Goal: Task Accomplishment & Management: Use online tool/utility

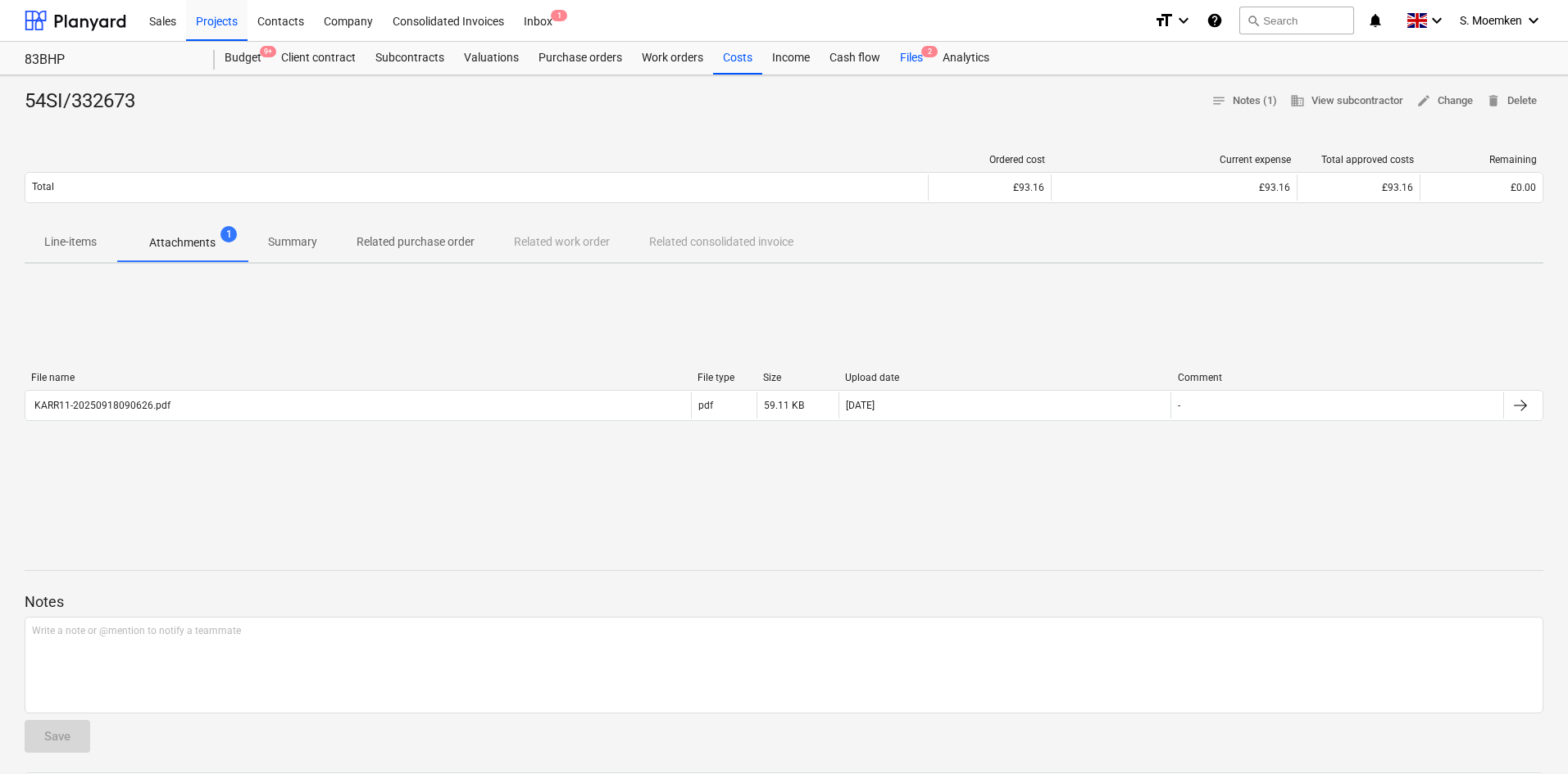
click at [912, 56] on div "Files 2" at bounding box center [912, 58] width 43 height 33
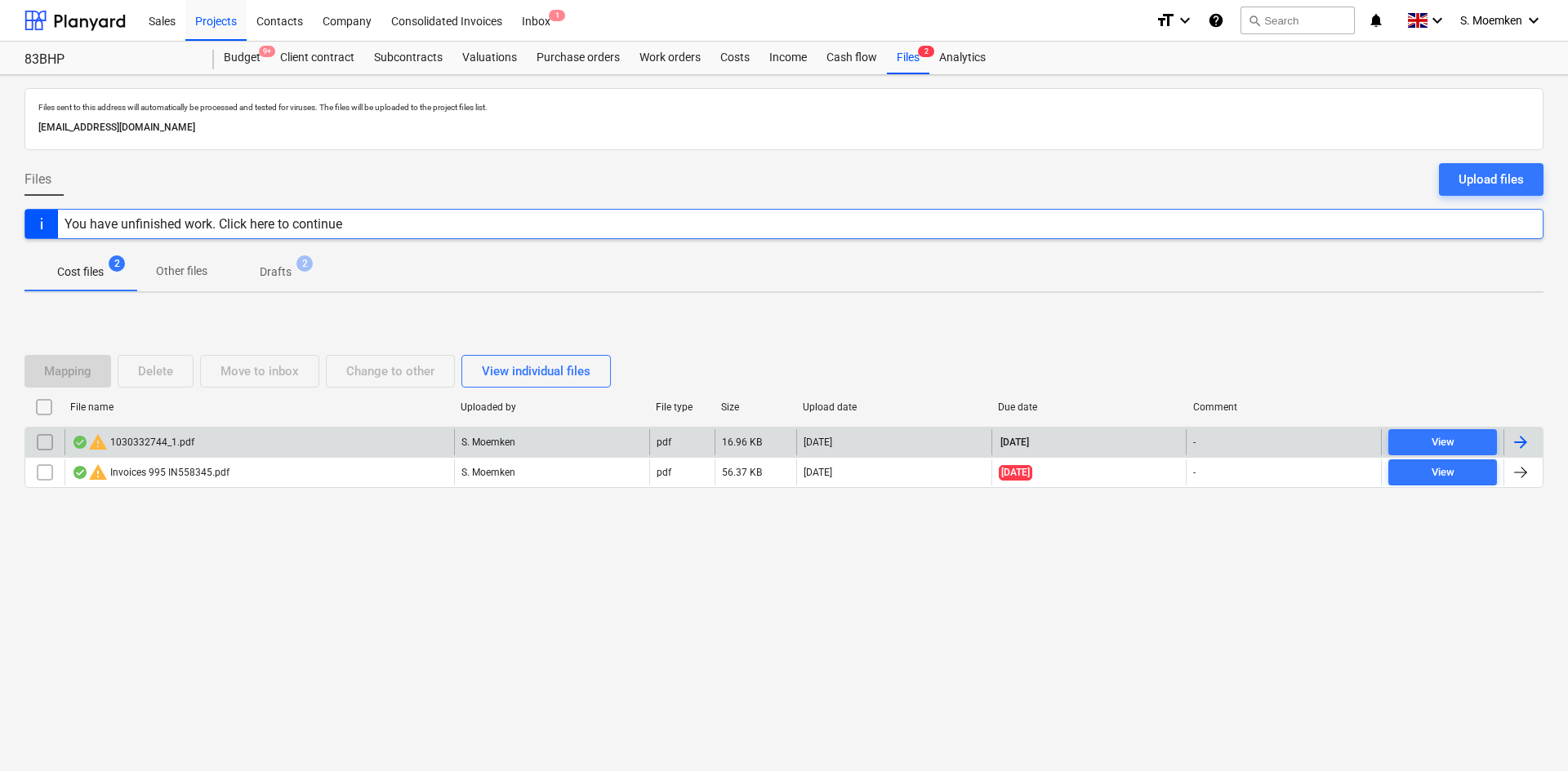
click at [281, 449] on div "warning 1030332744_1.pdf" at bounding box center [259, 442] width 389 height 26
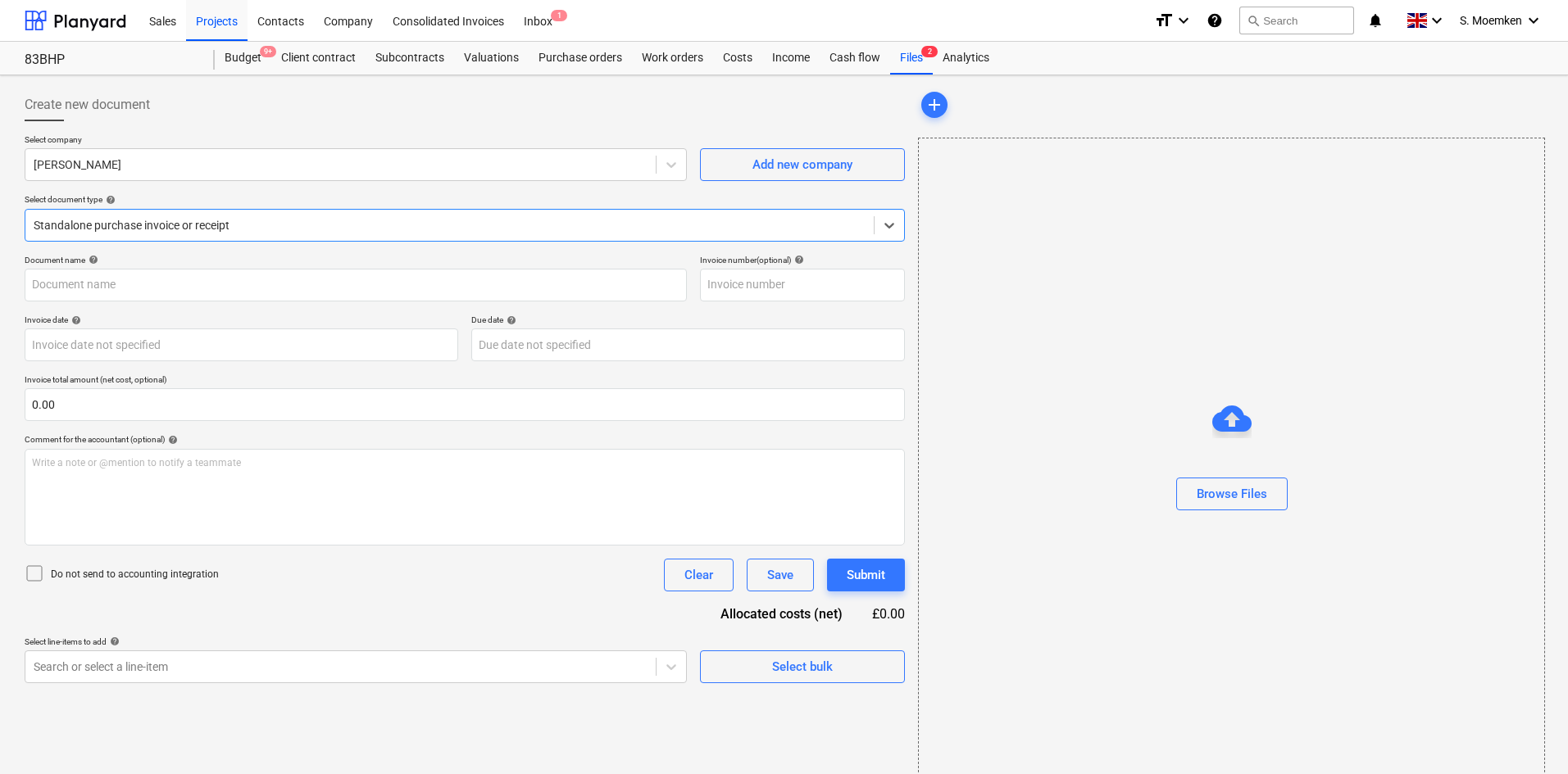
type input "1030332744"
type input "[DATE]"
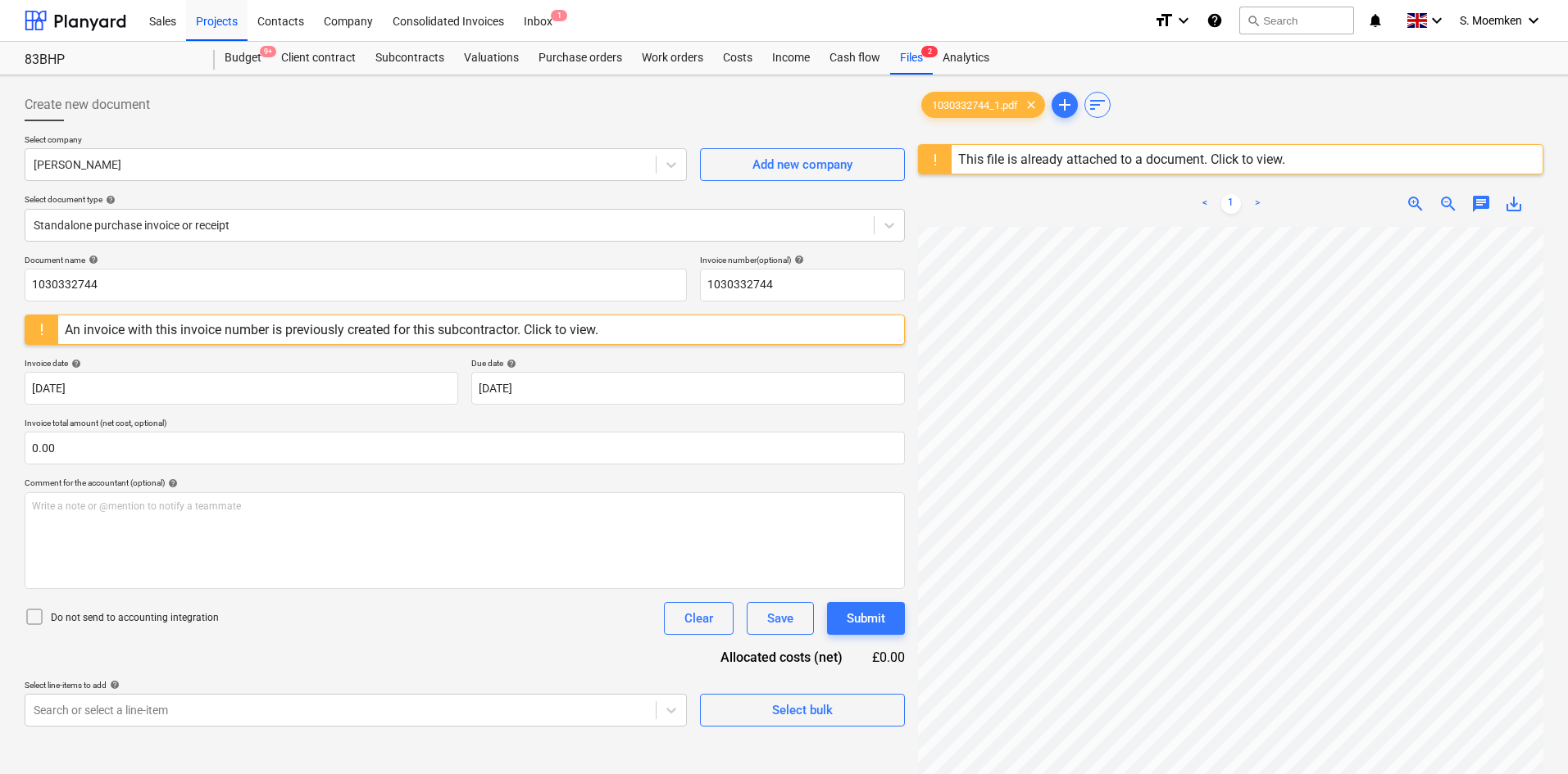
scroll to position [0, 115]
click at [691, 618] on div "Clear" at bounding box center [699, 618] width 29 height 21
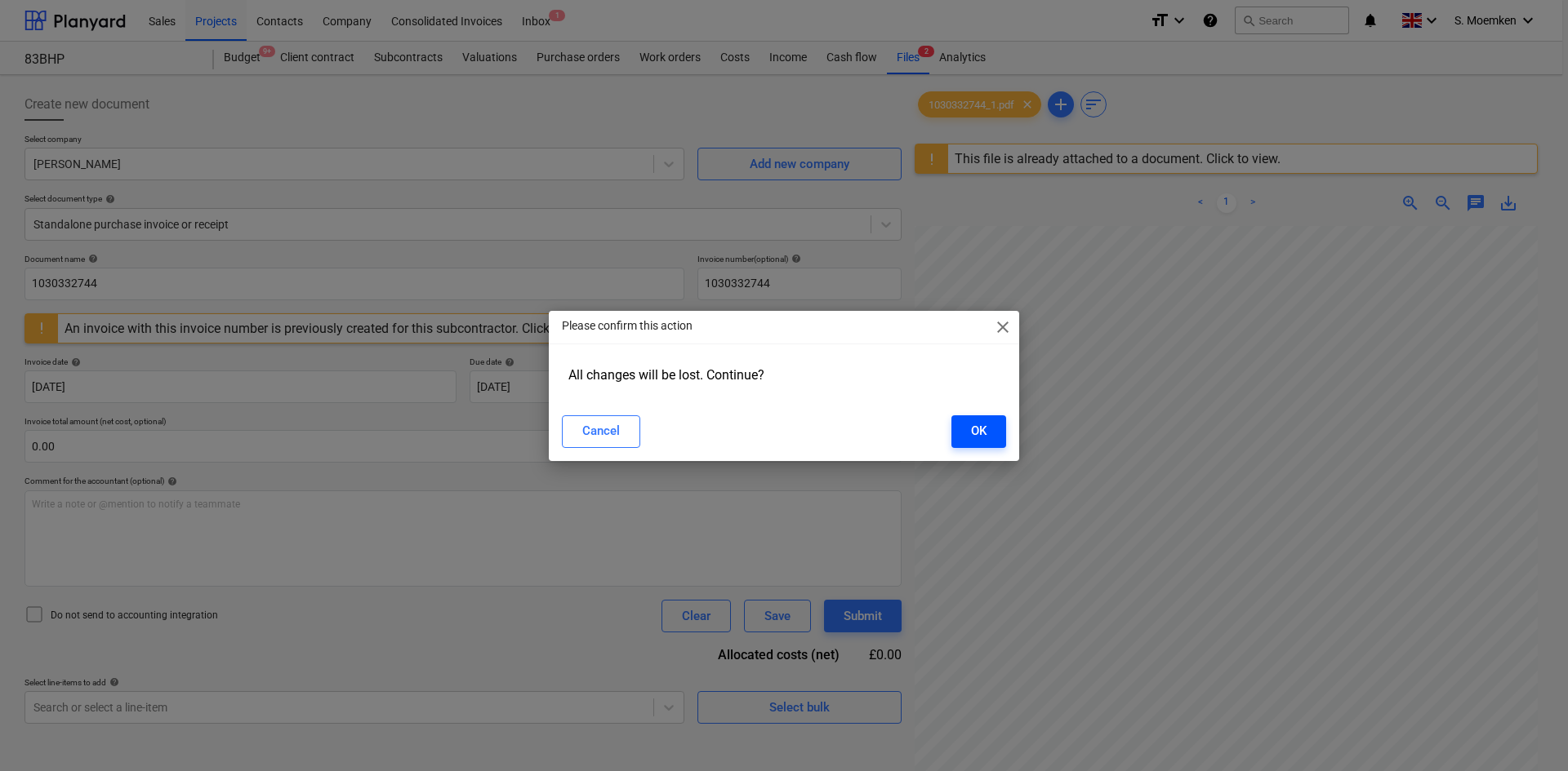
click at [967, 429] on button "OK" at bounding box center [978, 432] width 55 height 33
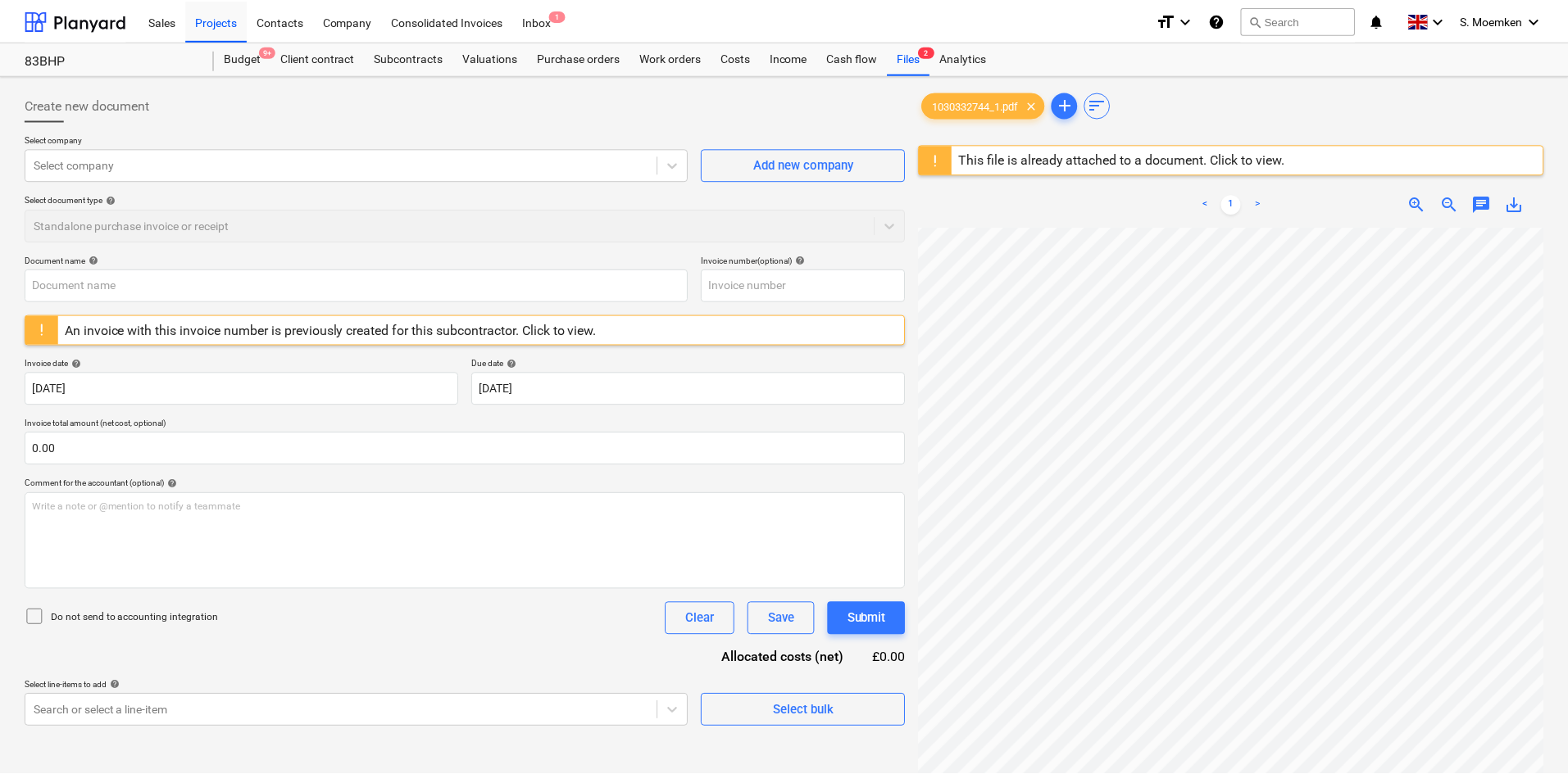
scroll to position [0, 113]
click at [913, 55] on div "Files 2" at bounding box center [912, 58] width 43 height 33
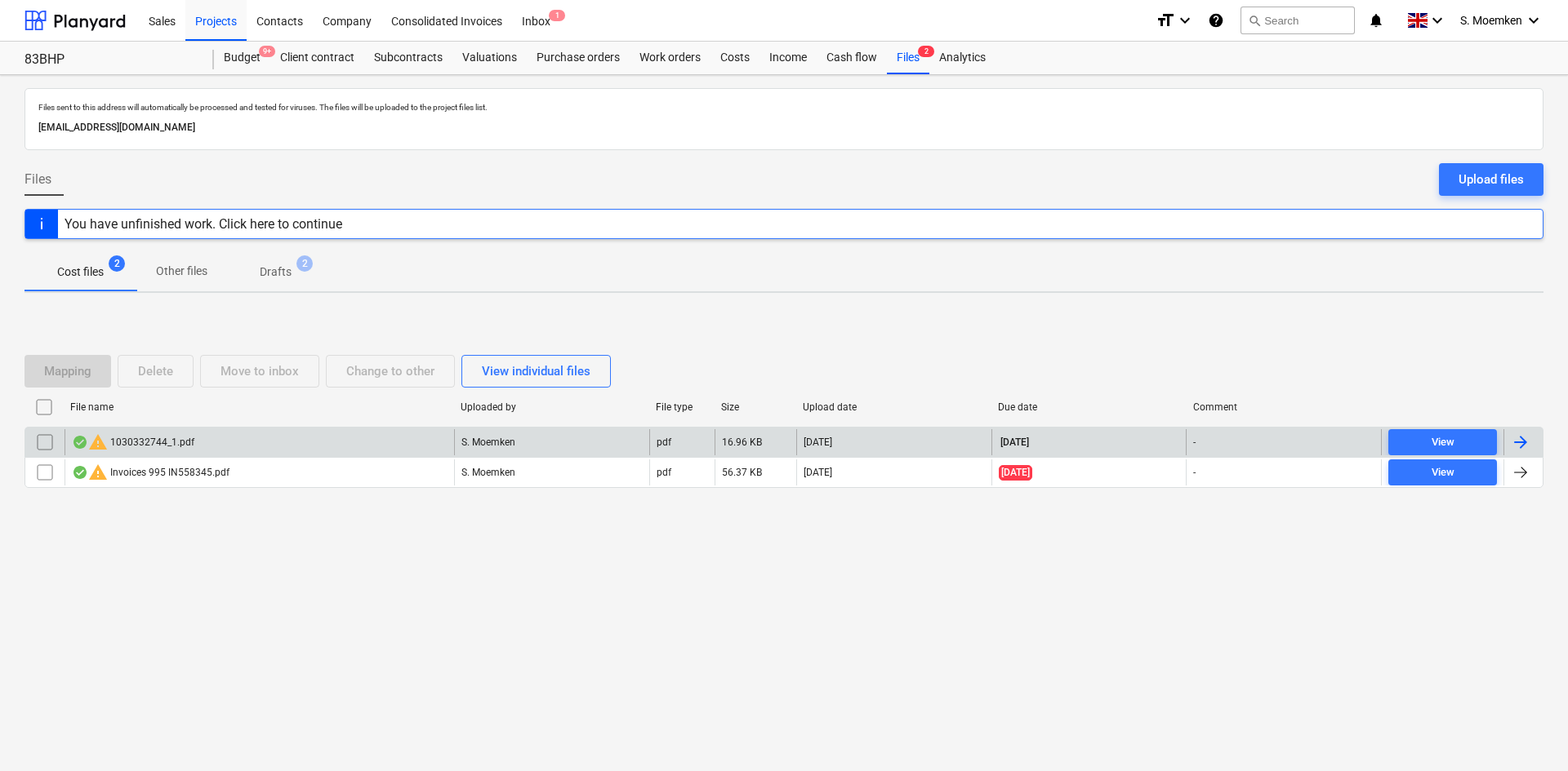
click at [44, 441] on input "checkbox" at bounding box center [44, 442] width 26 height 26
click at [161, 367] on div "Delete" at bounding box center [156, 370] width 35 height 21
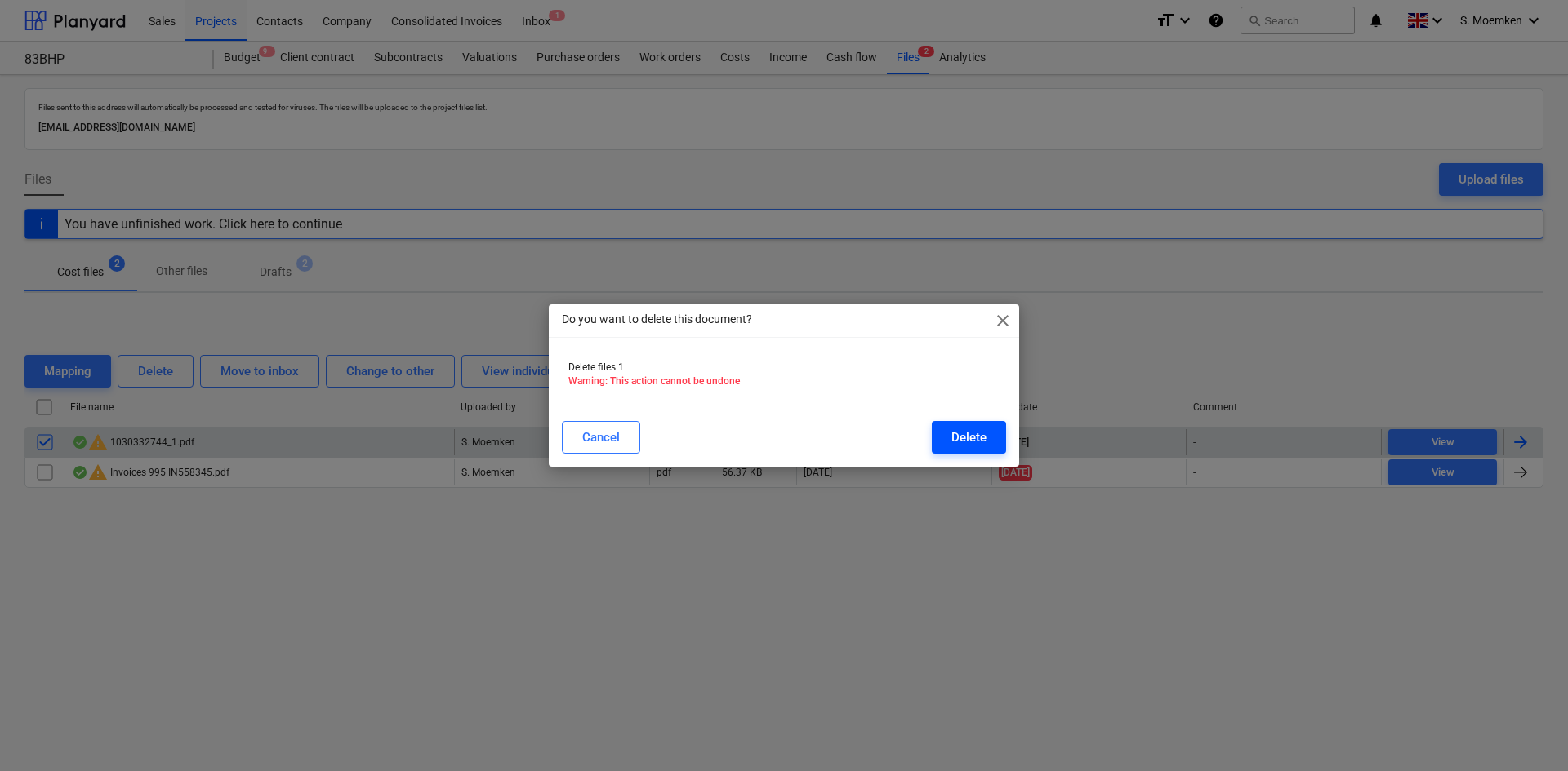
click at [959, 440] on div "Delete" at bounding box center [968, 437] width 35 height 21
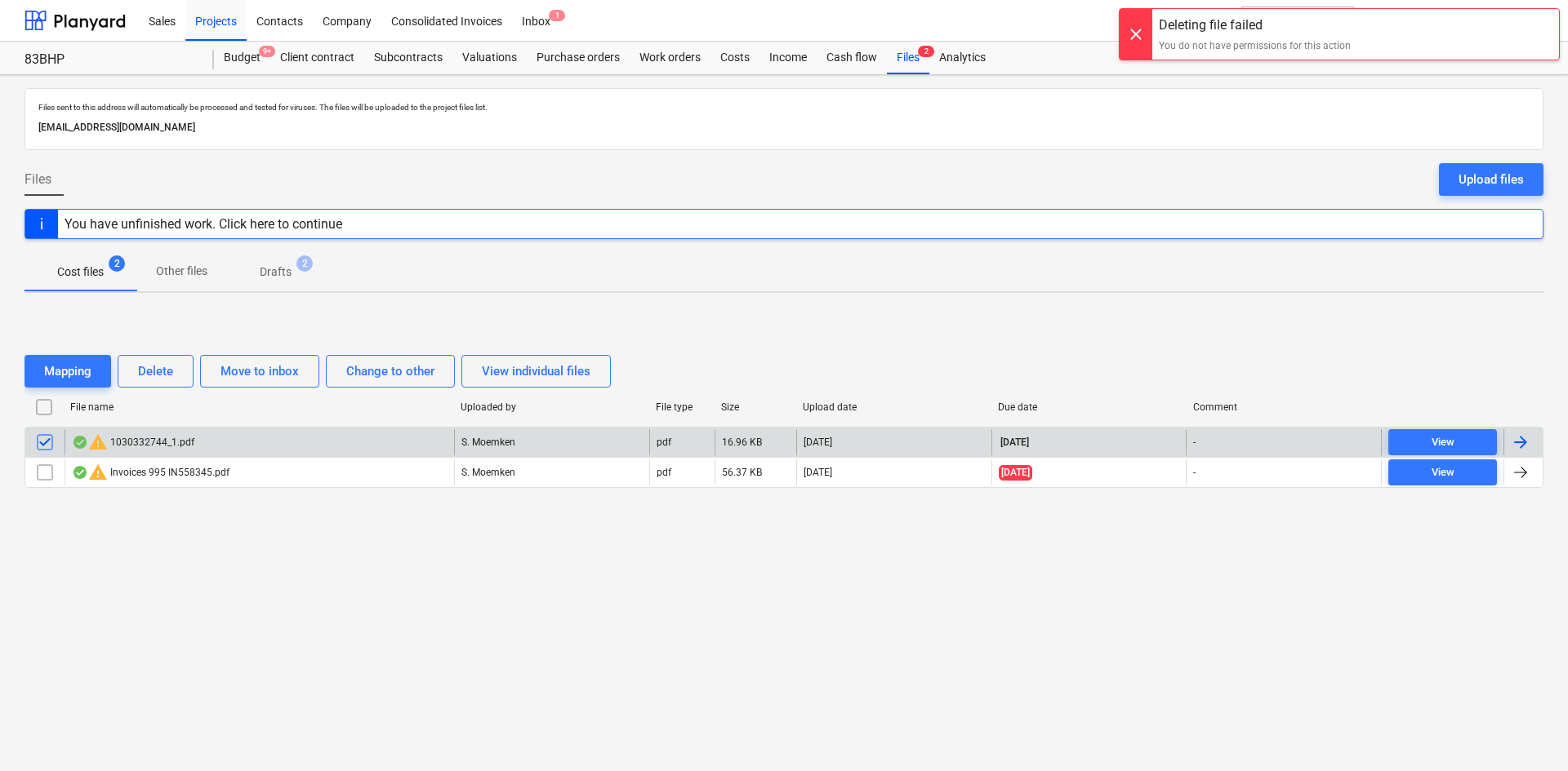
click at [1137, 34] on div at bounding box center [1135, 34] width 33 height 50
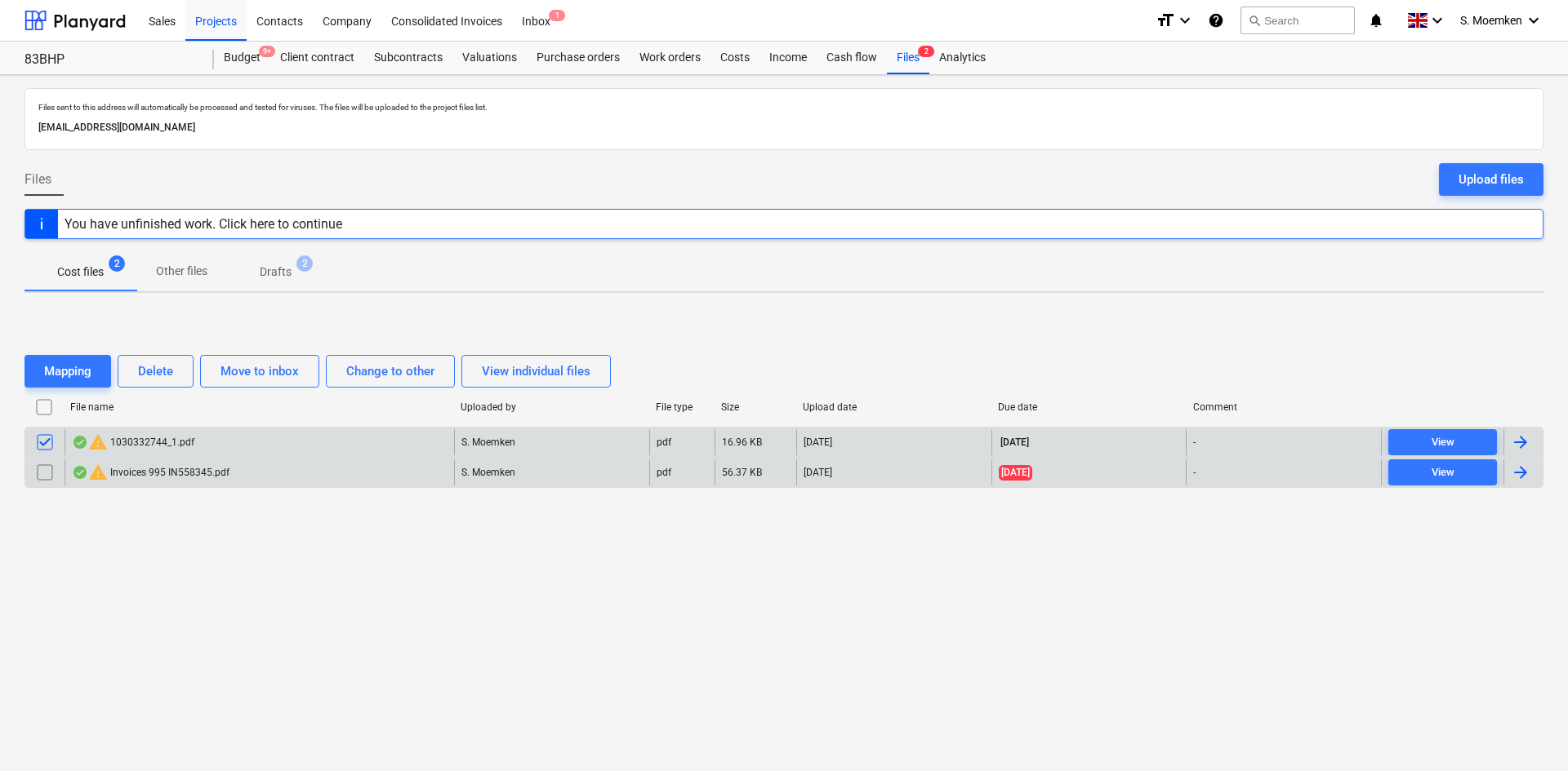
click at [157, 471] on div "warning Invoices 995 IN558345.pdf" at bounding box center [151, 472] width 158 height 19
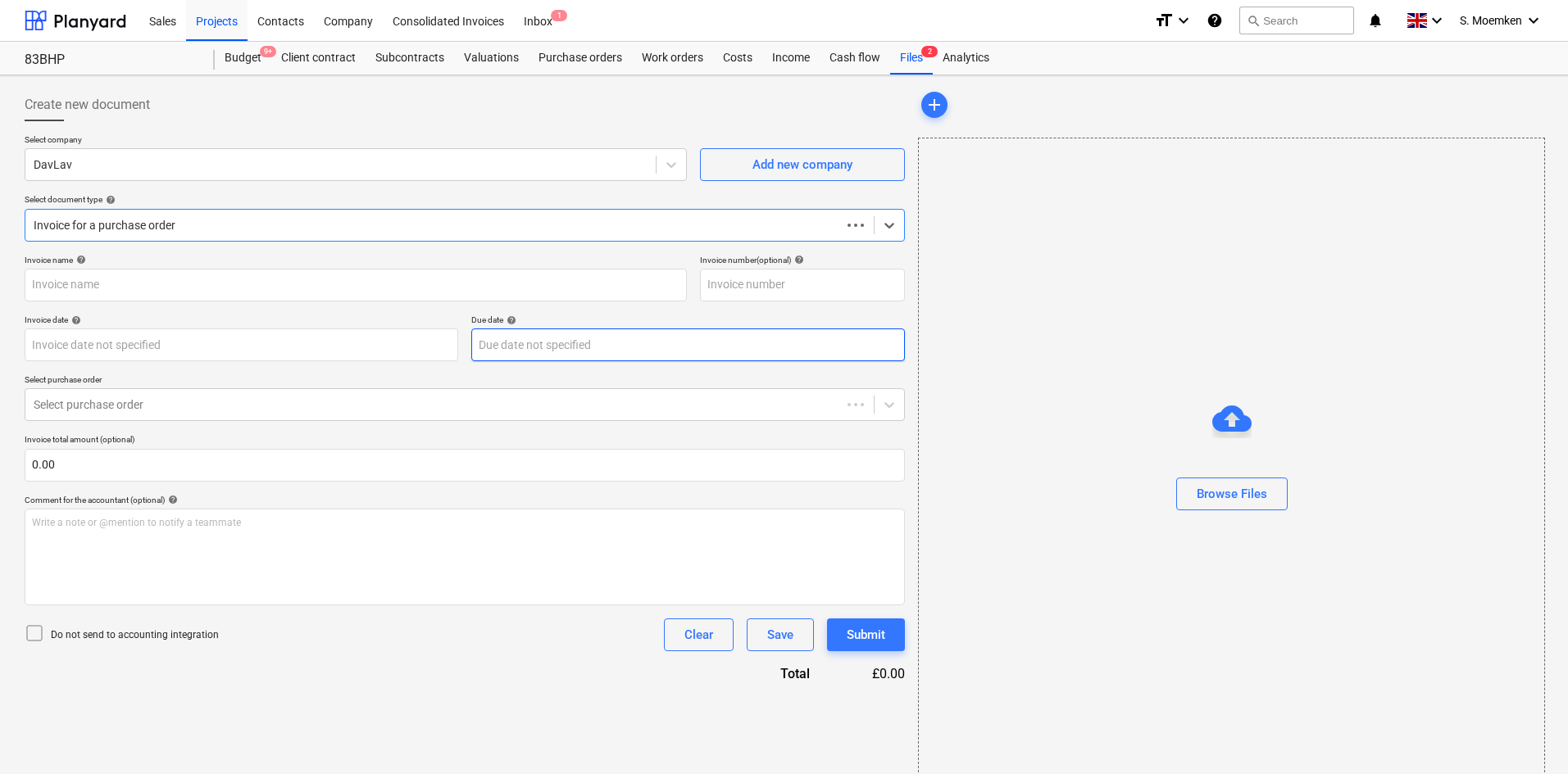
type input "IN558345"
type input "[DATE]"
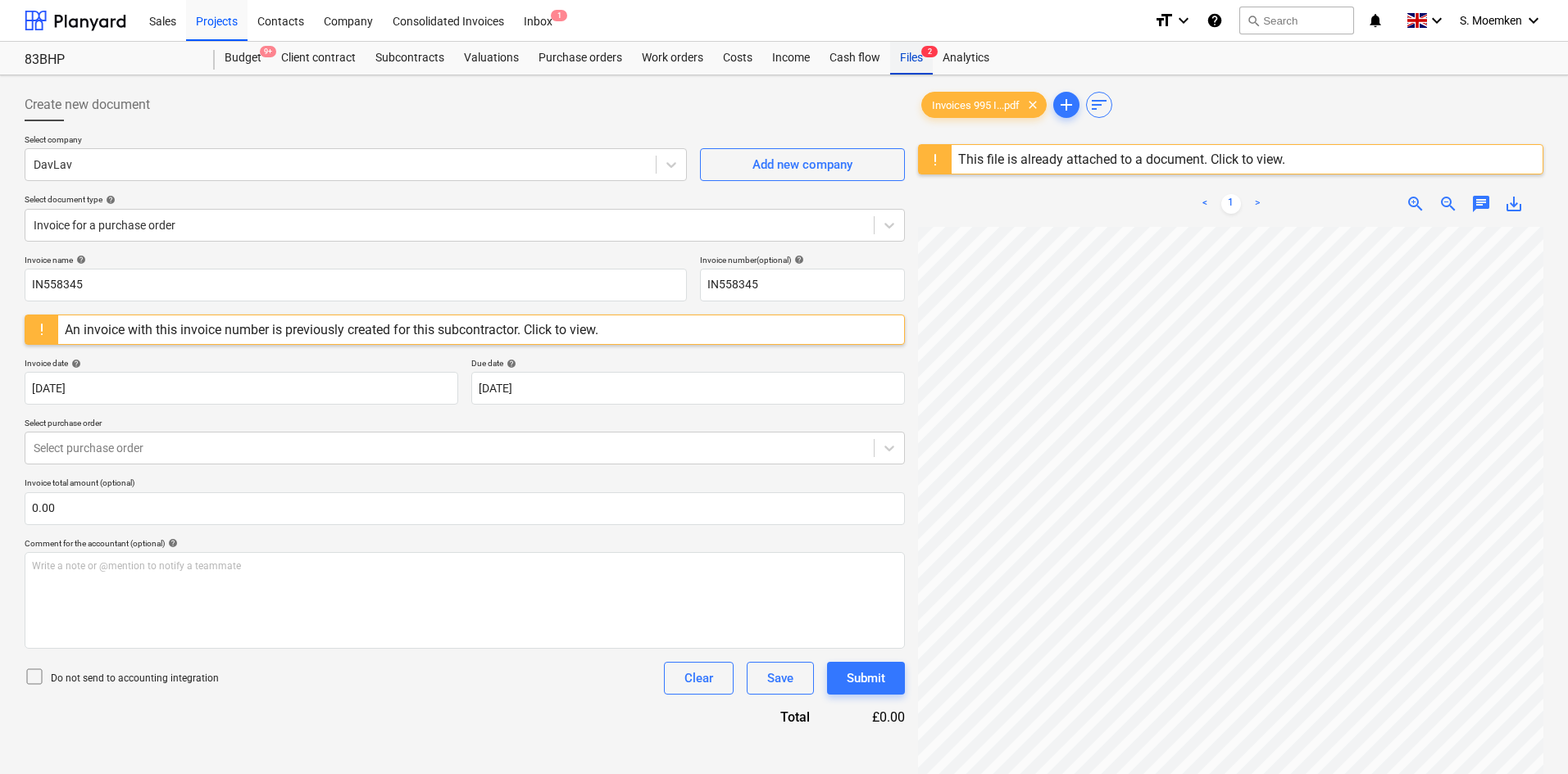
click at [911, 57] on div "Files 2" at bounding box center [912, 58] width 43 height 33
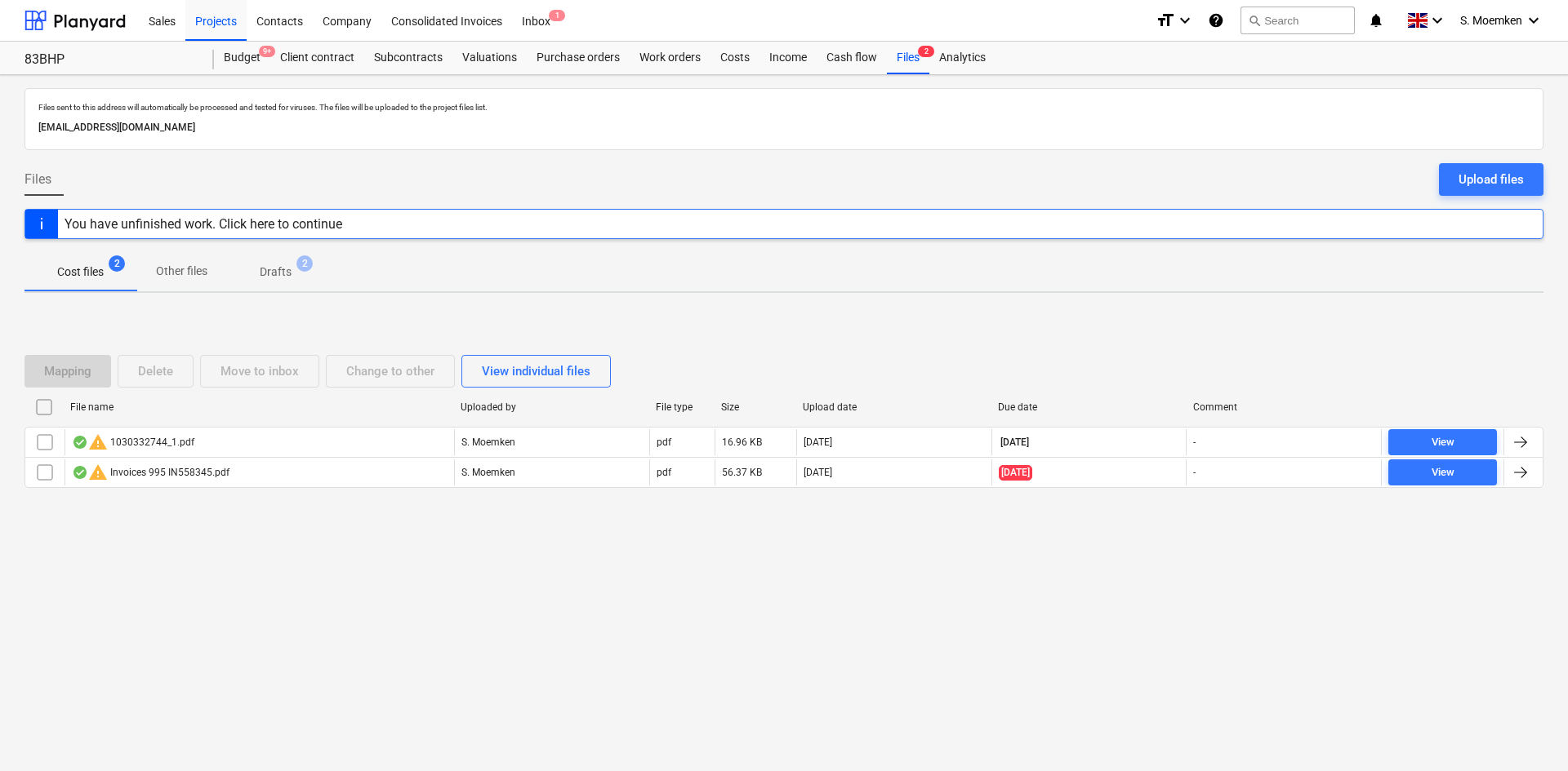
click at [88, 272] on p "Cost files" at bounding box center [80, 272] width 47 height 17
click at [180, 272] on p "Other files" at bounding box center [181, 272] width 51 height 17
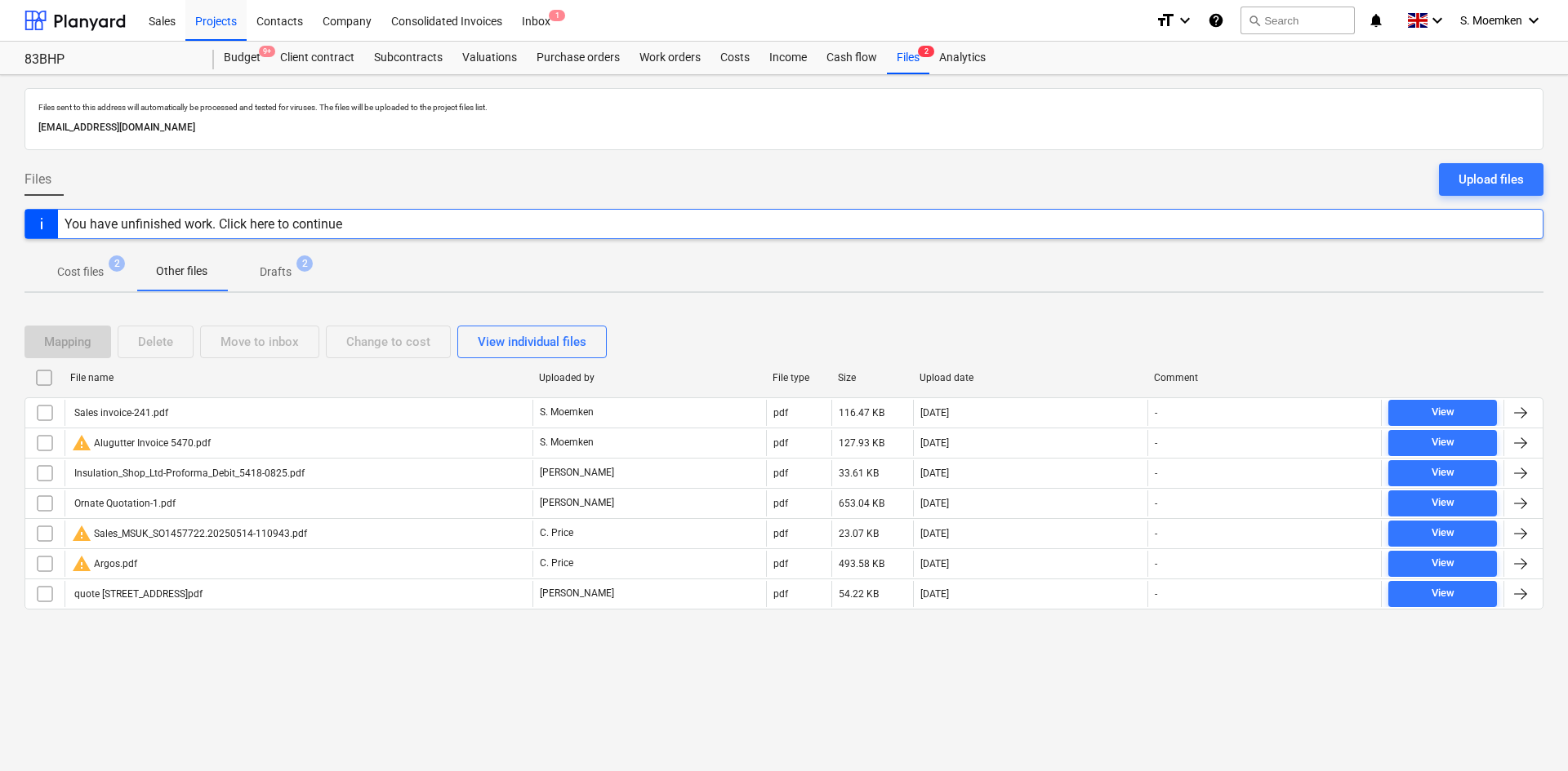
click at [282, 265] on p "Drafts" at bounding box center [276, 272] width 32 height 17
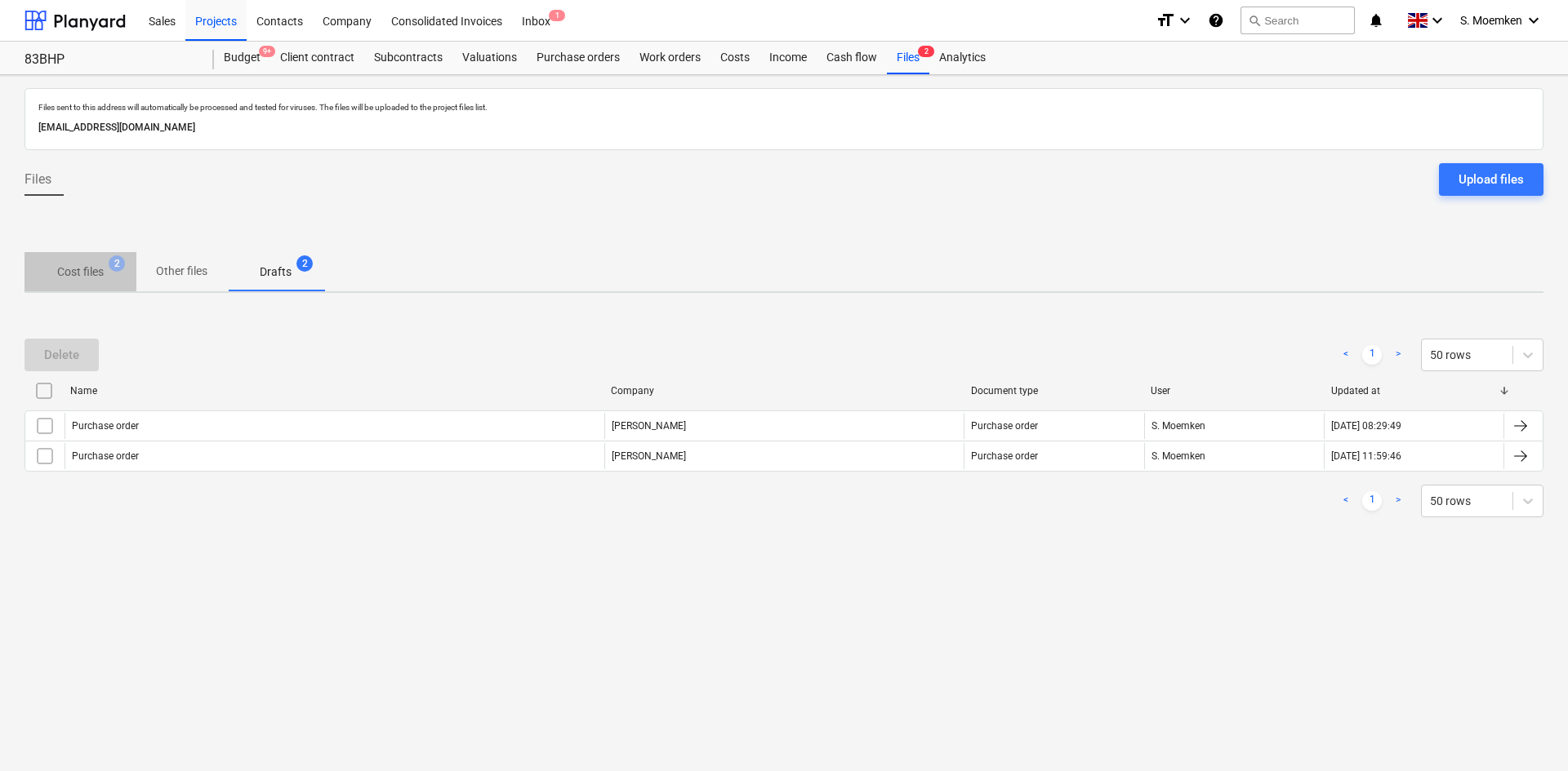
click at [76, 266] on p "Cost files" at bounding box center [80, 272] width 47 height 17
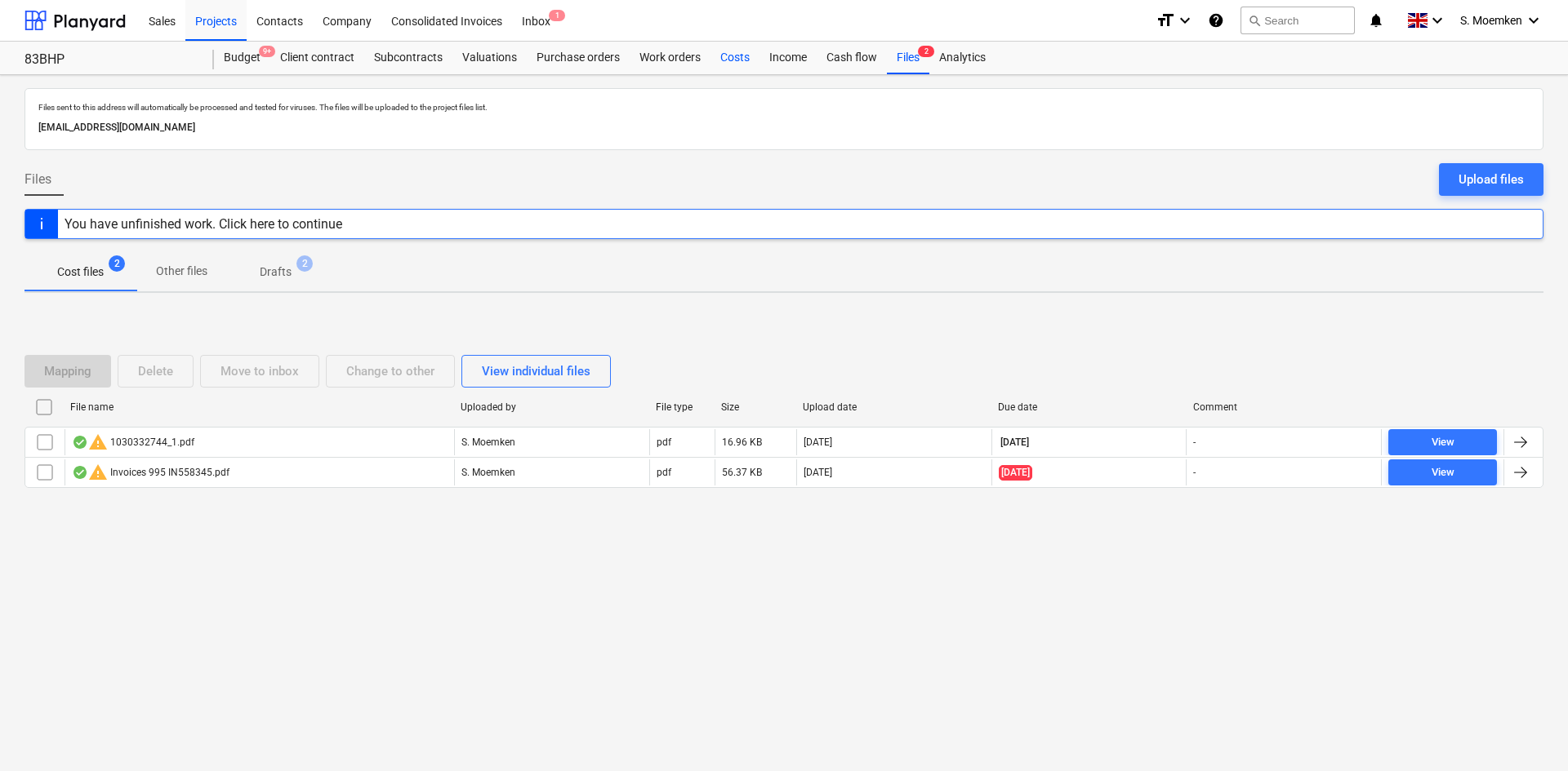
click at [729, 54] on div "Costs" at bounding box center [735, 58] width 49 height 33
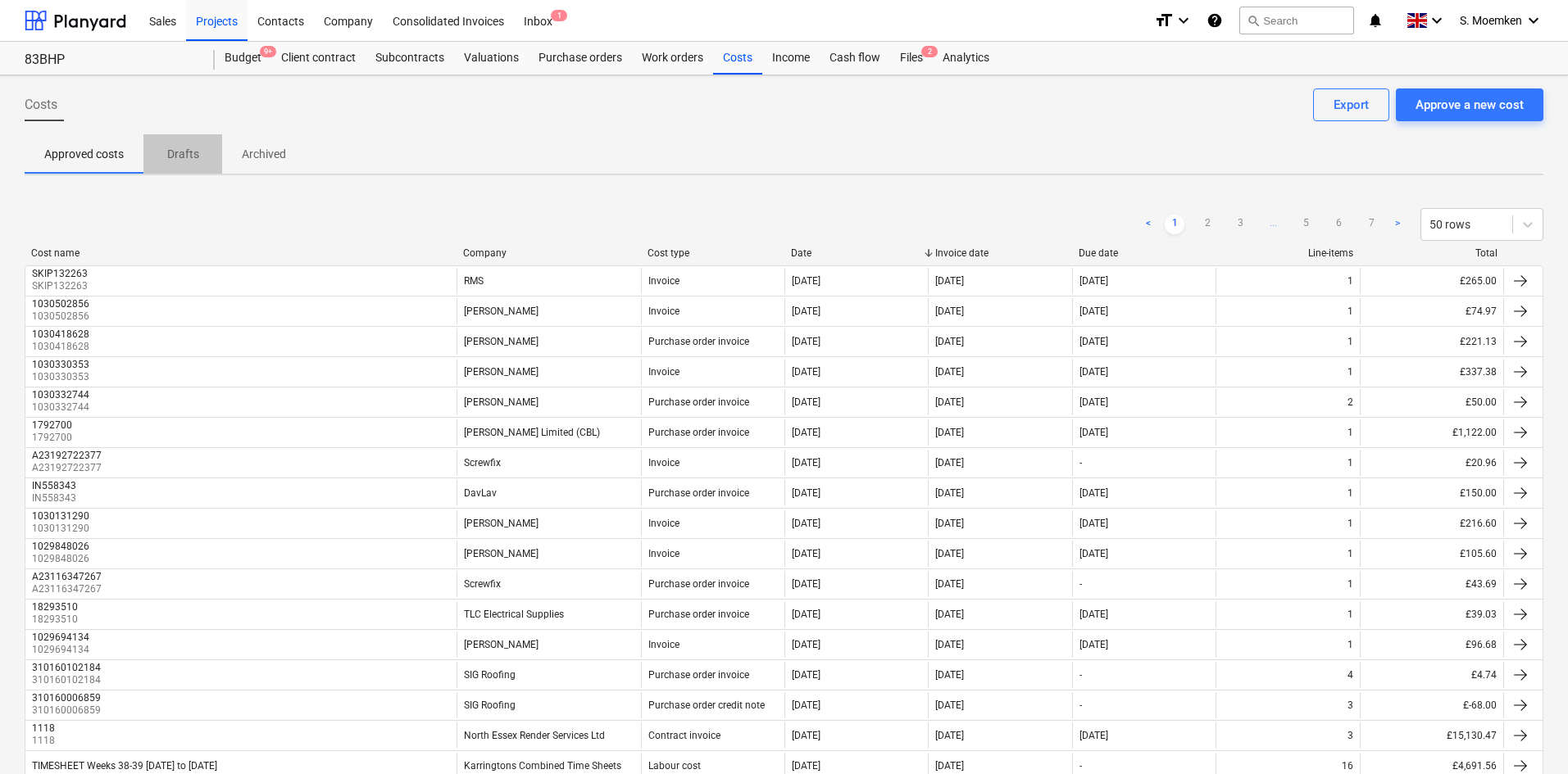
click at [184, 156] on p "Drafts" at bounding box center [183, 154] width 40 height 17
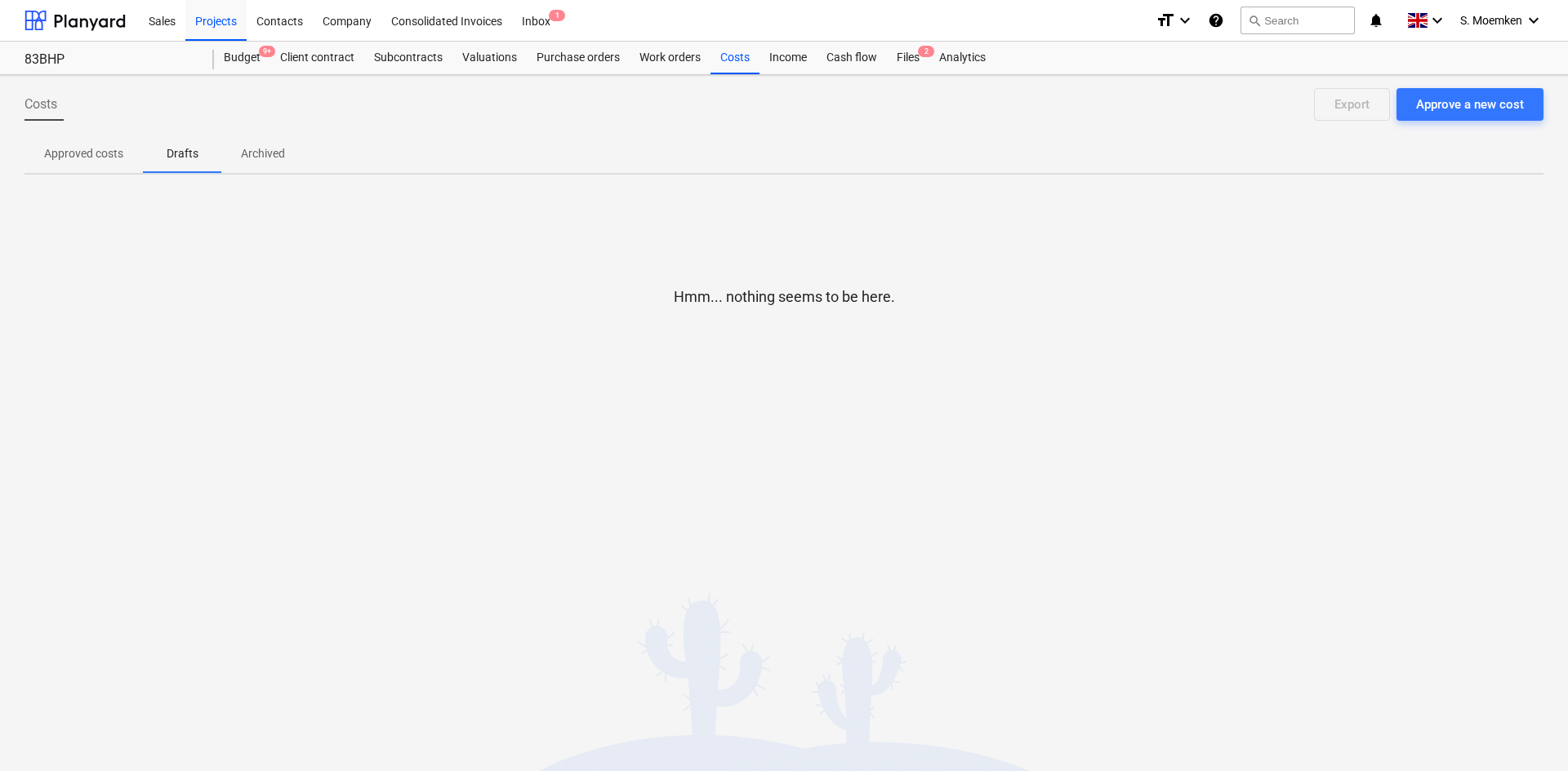
click at [284, 148] on p "Archived" at bounding box center [262, 153] width 44 height 17
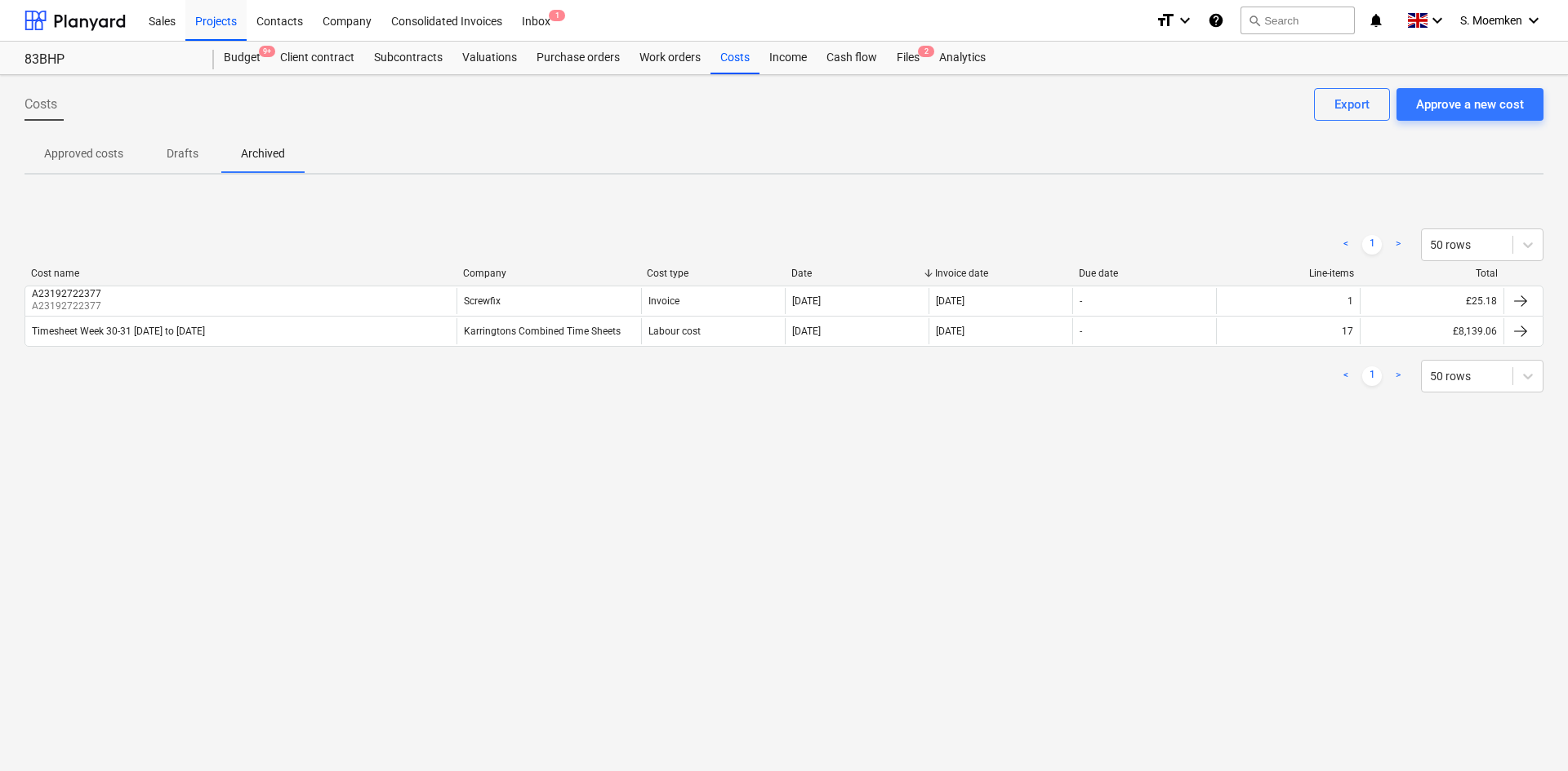
click at [73, 152] on p "Approved costs" at bounding box center [84, 153] width 79 height 17
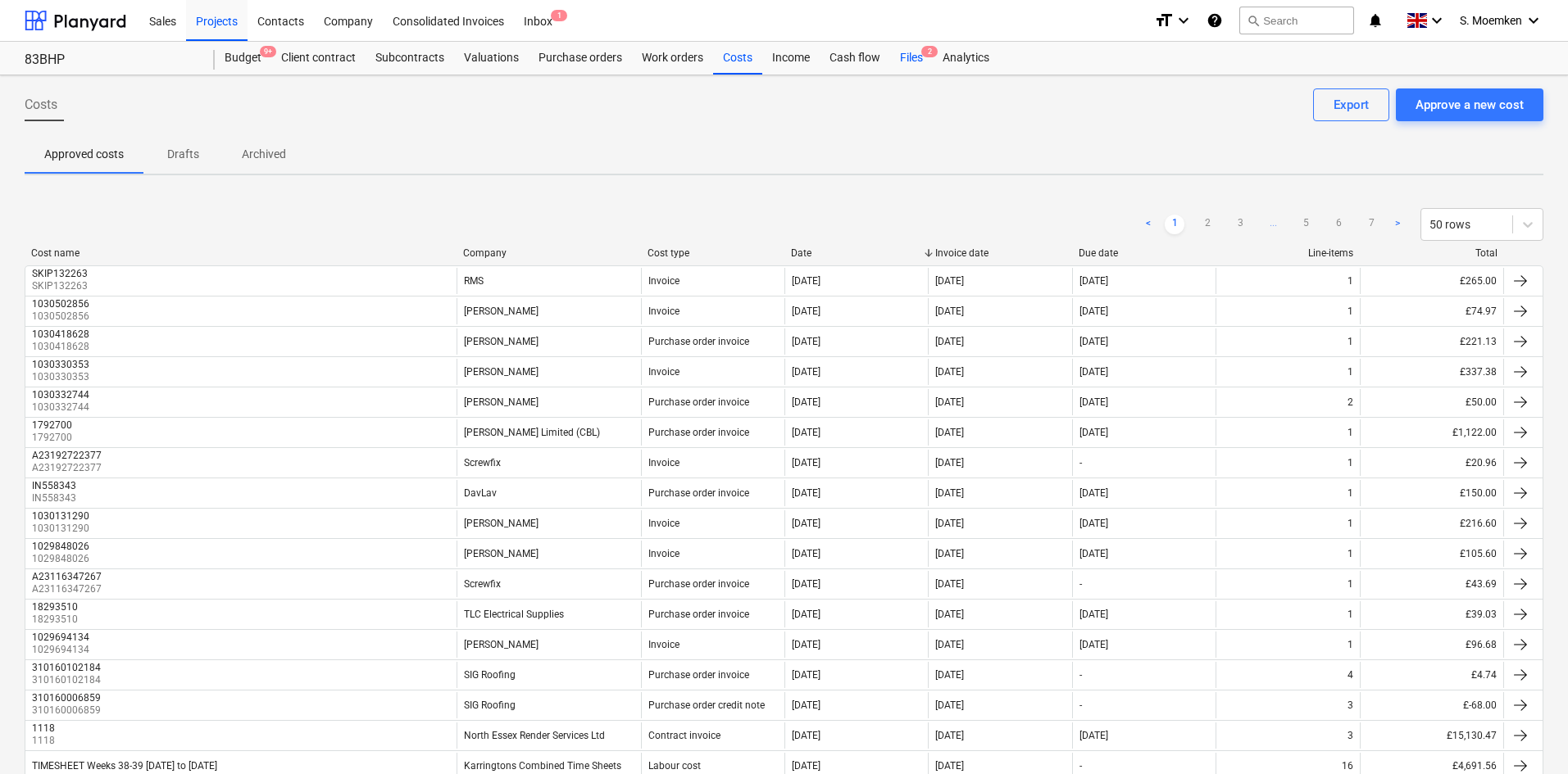
click at [923, 51] on span "2" at bounding box center [929, 52] width 16 height 12
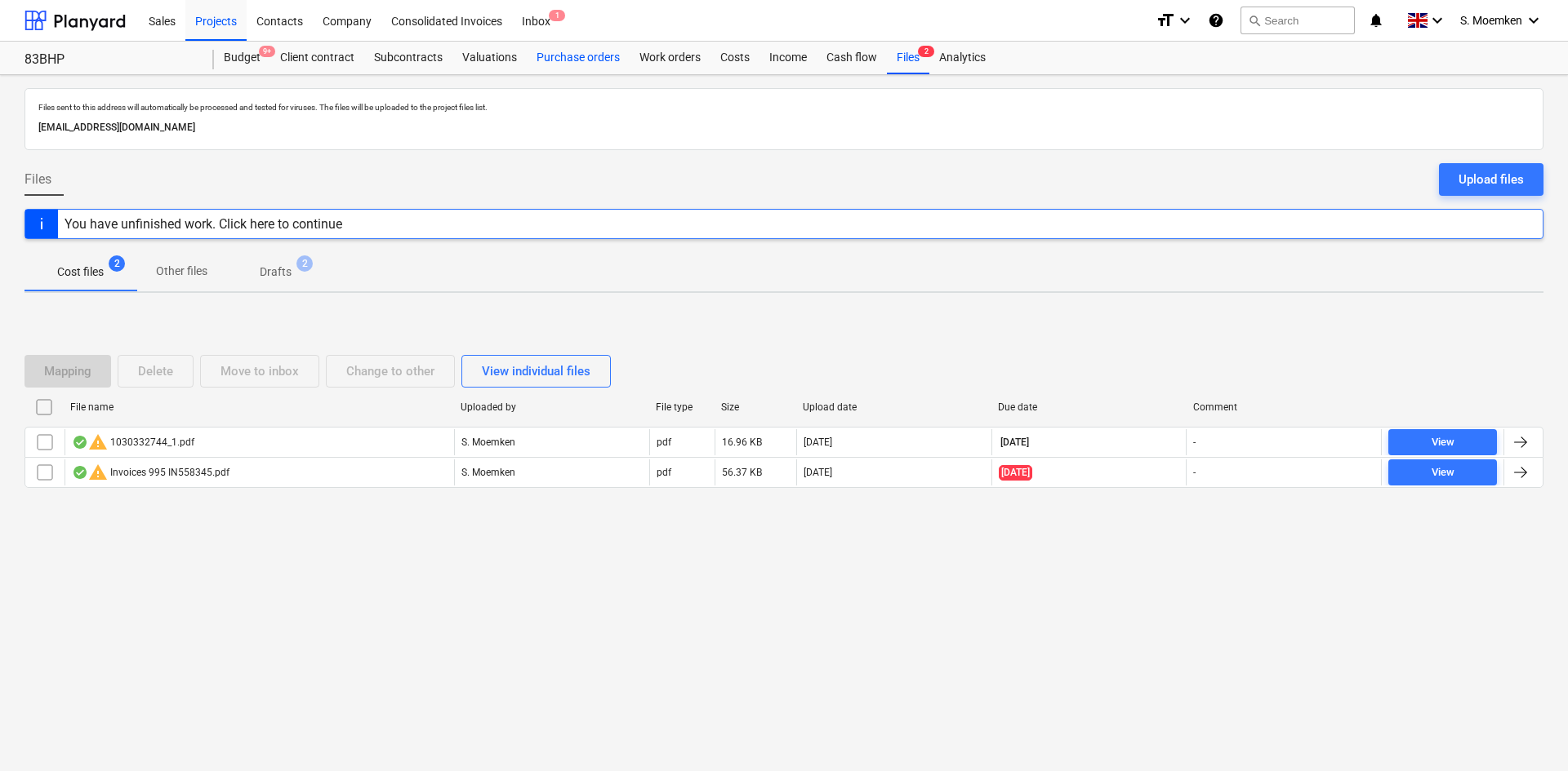
click at [580, 62] on div "Purchase orders" at bounding box center [578, 58] width 103 height 33
